Goal: Navigation & Orientation: Find specific page/section

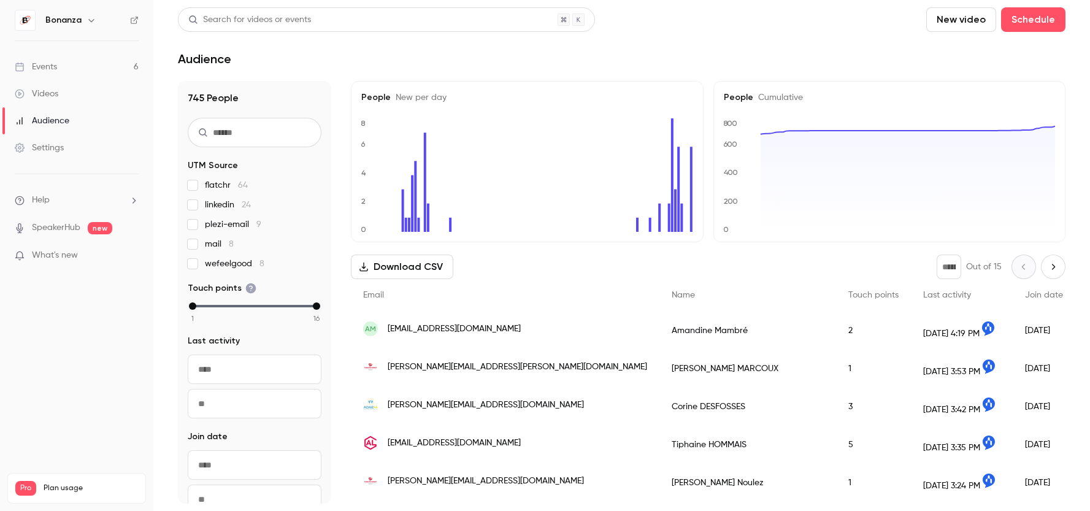
click at [50, 63] on div "Events" at bounding box center [36, 67] width 42 height 12
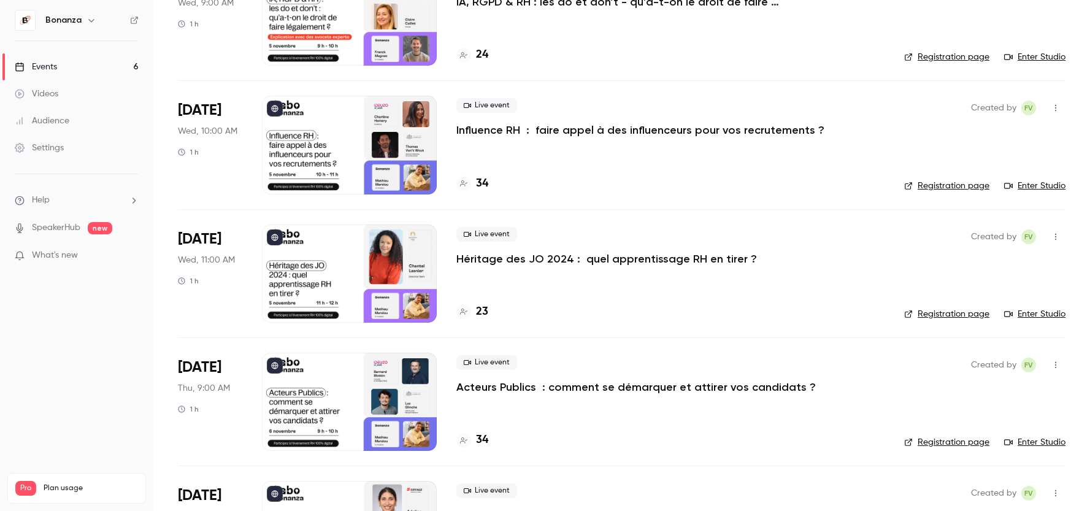
scroll to position [357, 0]
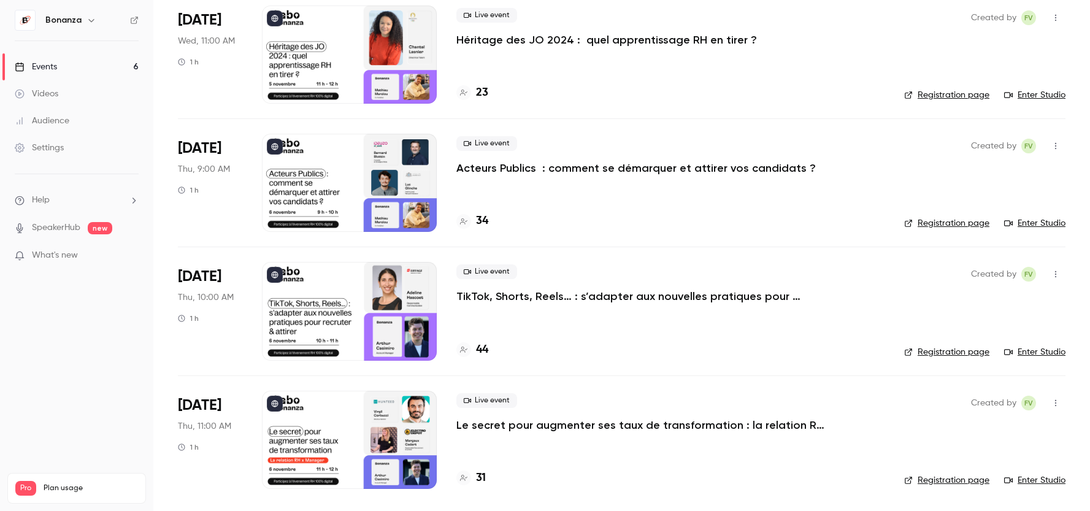
click at [53, 123] on div "Audience" at bounding box center [42, 121] width 55 height 12
